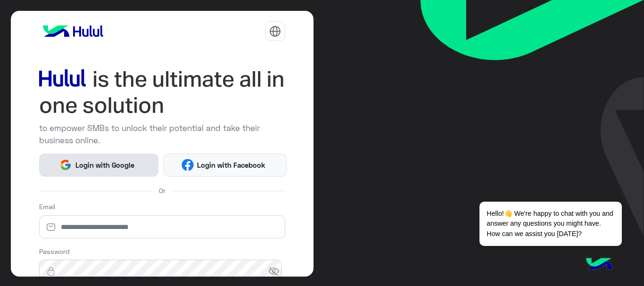
click at [129, 164] on span "Login with Google" at bounding box center [105, 165] width 66 height 11
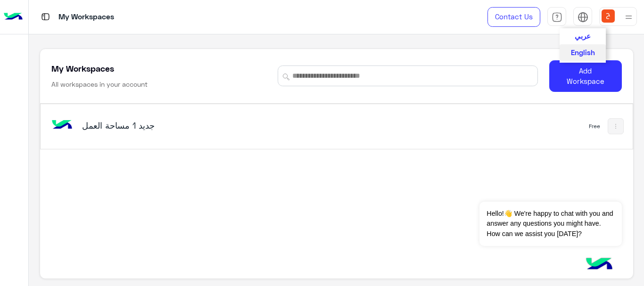
click at [581, 34] on span "عربي" at bounding box center [582, 36] width 16 height 8
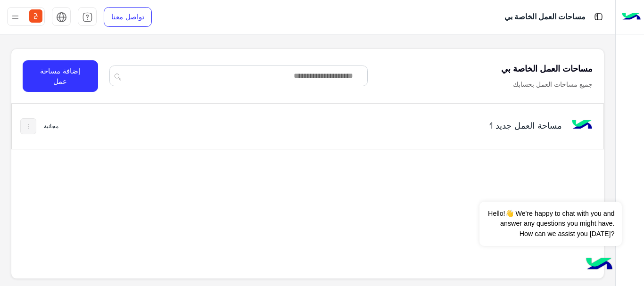
click at [32, 129] on img at bounding box center [29, 127] width 8 height 8
click at [32, 129] on div at bounding box center [322, 143] width 644 height 286
click at [57, 127] on div "مجانية" at bounding box center [51, 127] width 15 height 8
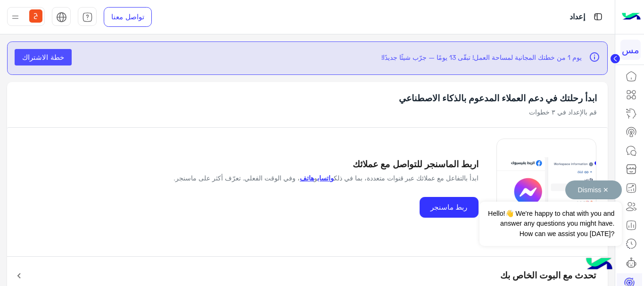
click at [609, 190] on button "Dismiss ✕" at bounding box center [593, 189] width 57 height 19
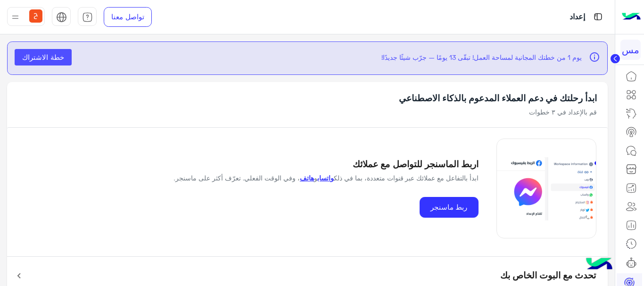
click at [613, 57] on circle at bounding box center [614, 58] width 9 height 9
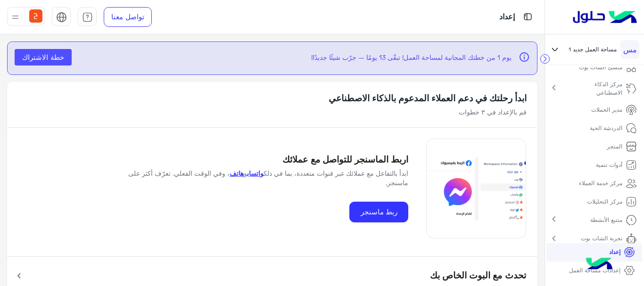
scroll to position [33, 0]
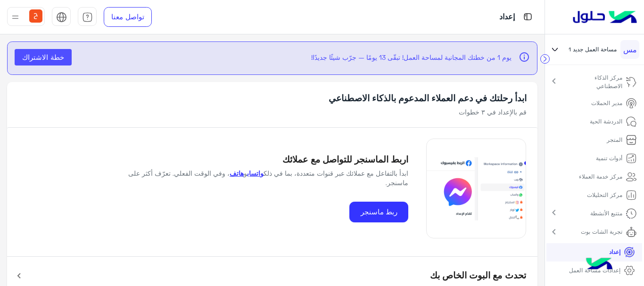
click at [39, 57] on span "خطة الاشتراك" at bounding box center [43, 57] width 42 height 8
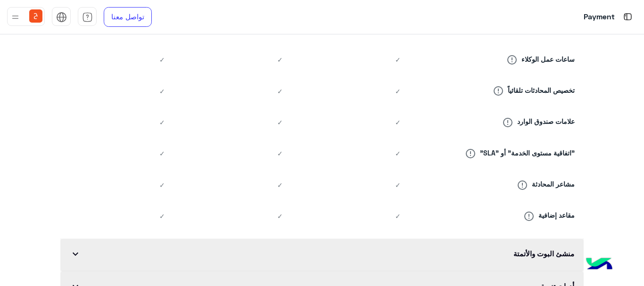
scroll to position [886, 0]
